Goal: Information Seeking & Learning: Learn about a topic

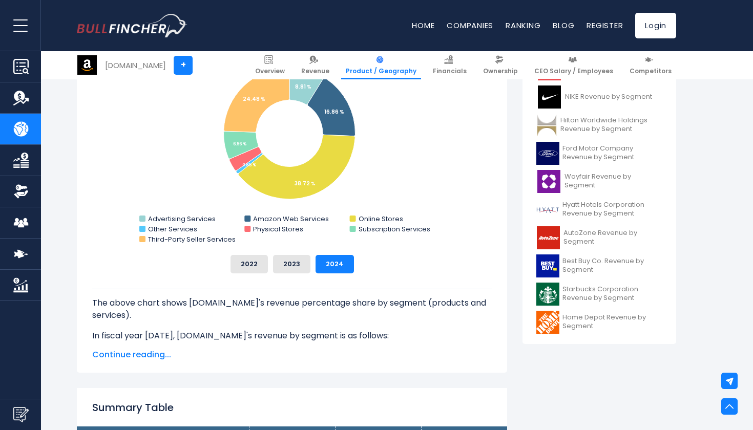
scroll to position [329, 0]
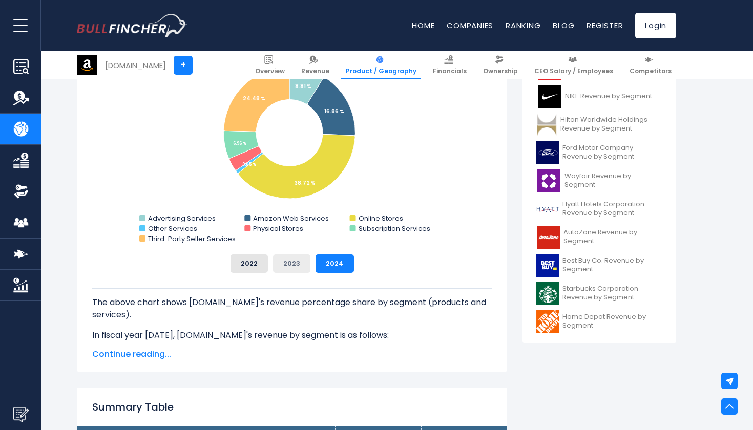
click at [296, 269] on button "2023" at bounding box center [291, 264] width 37 height 18
click at [261, 267] on button "2022" at bounding box center [248, 264] width 37 height 18
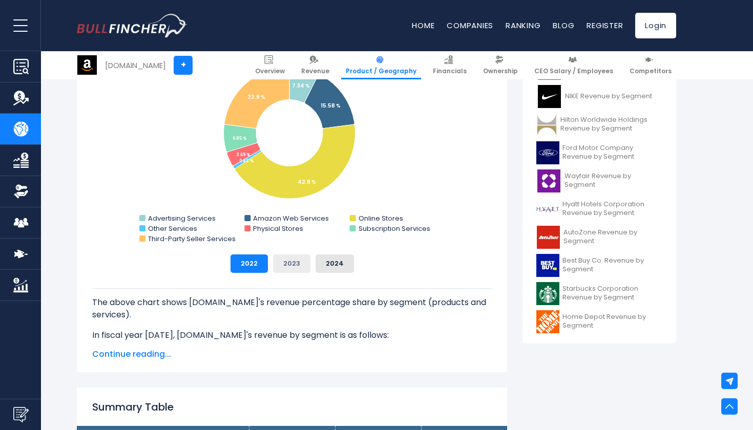
click at [284, 267] on button "2023" at bounding box center [291, 264] width 37 height 18
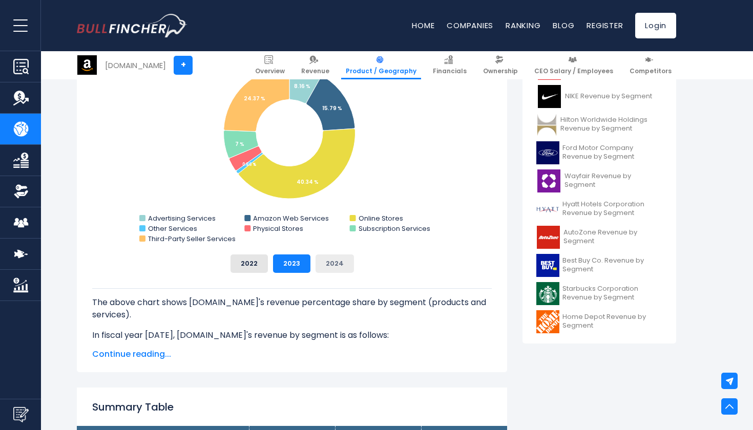
click at [322, 266] on button "2024" at bounding box center [334, 264] width 38 height 18
click at [296, 265] on button "2023" at bounding box center [291, 264] width 37 height 18
click at [267, 263] on button "2022" at bounding box center [248, 264] width 37 height 18
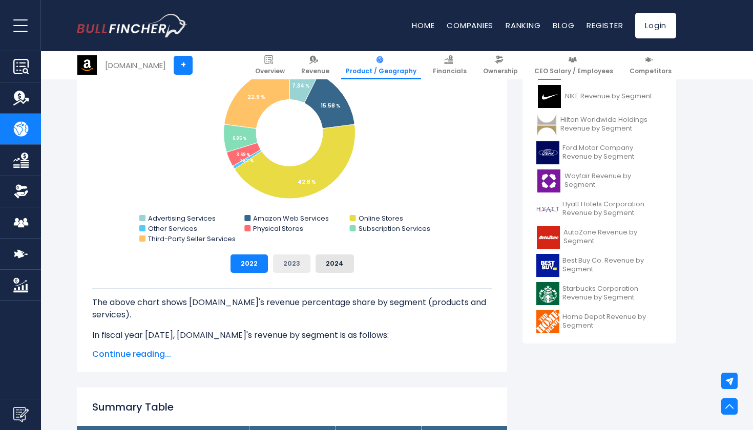
click at [302, 265] on button "2023" at bounding box center [291, 264] width 37 height 18
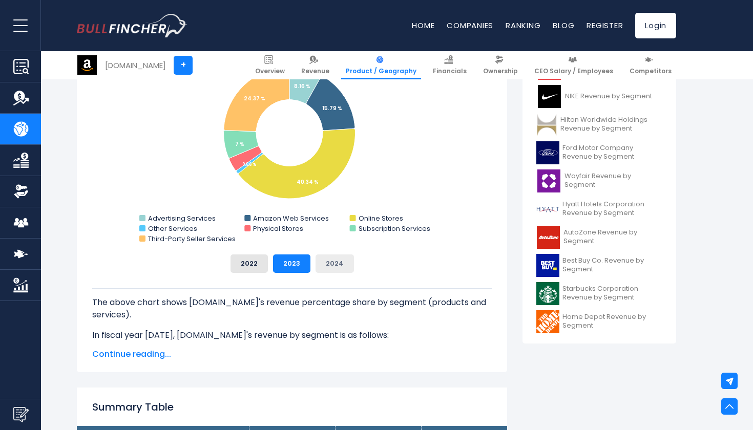
click at [323, 265] on button "2024" at bounding box center [334, 264] width 38 height 18
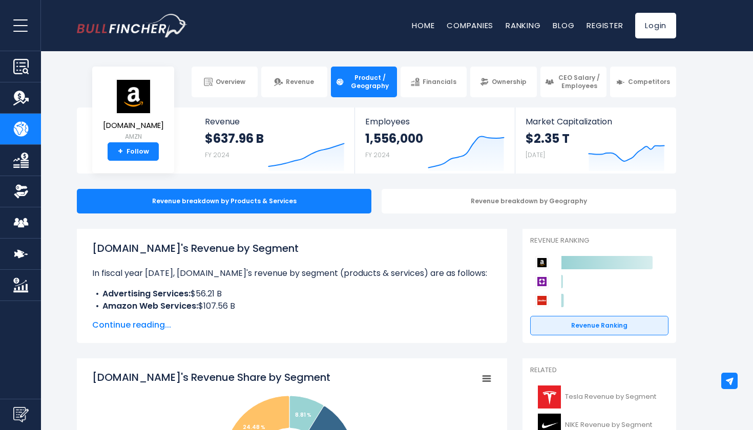
scroll to position [0, 0]
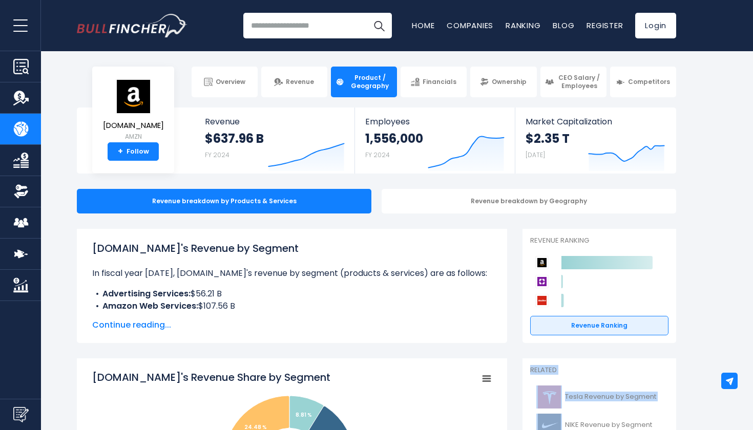
drag, startPoint x: 690, startPoint y: 354, endPoint x: 538, endPoint y: 430, distance: 170.4
